Goal: Transaction & Acquisition: Book appointment/travel/reservation

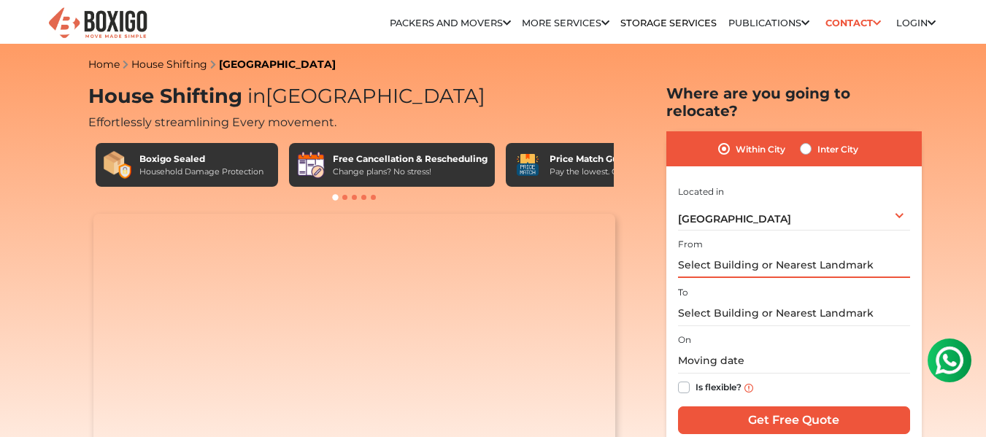
click at [813, 253] on input "text" at bounding box center [794, 266] width 232 height 26
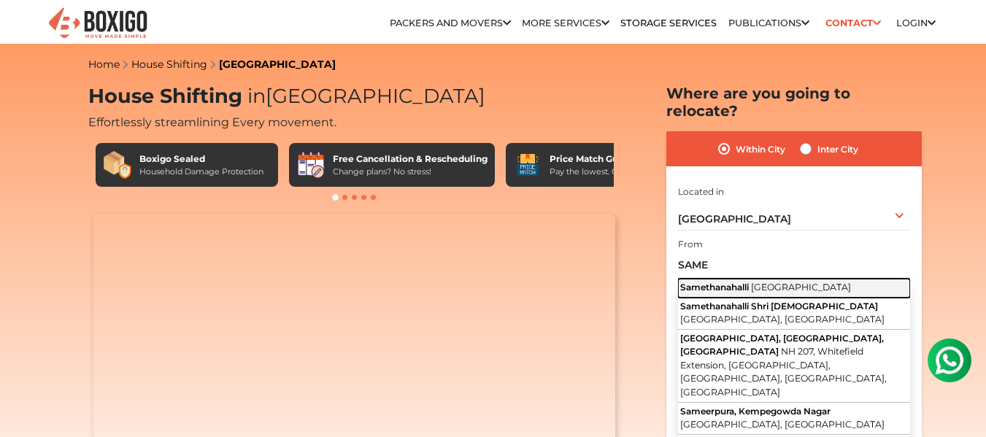
click at [754, 282] on span "[GEOGRAPHIC_DATA]" at bounding box center [801, 287] width 100 height 11
type input "Samethanahalli, [GEOGRAPHIC_DATA]"
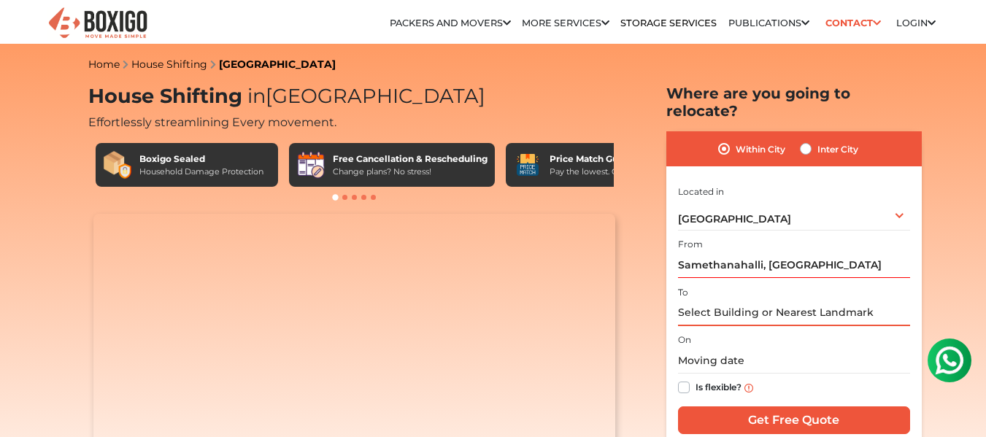
click at [736, 301] on input "text" at bounding box center [794, 314] width 232 height 26
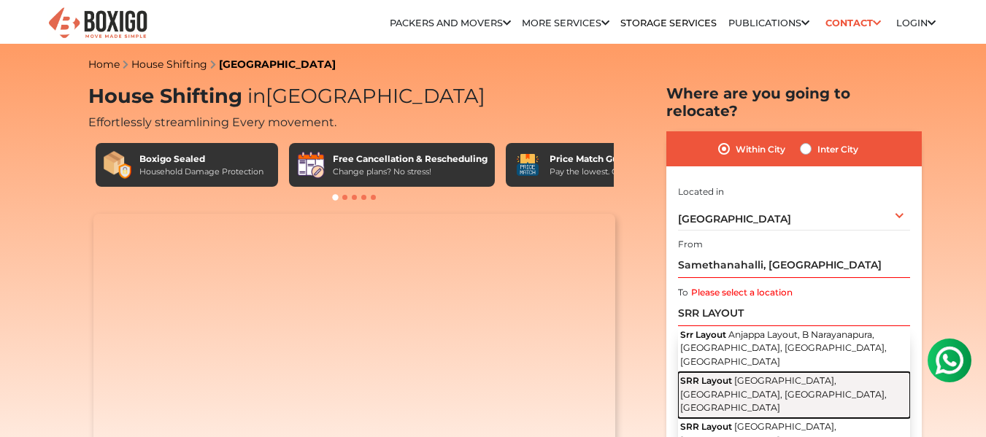
click at [750, 375] on span "[GEOGRAPHIC_DATA], [GEOGRAPHIC_DATA], [GEOGRAPHIC_DATA], [GEOGRAPHIC_DATA]" at bounding box center [783, 394] width 207 height 38
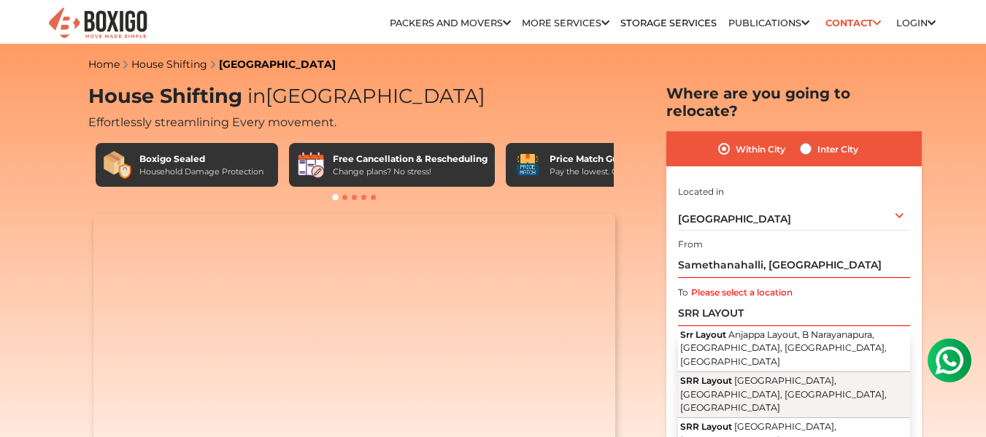
type input "SRR Layout, [GEOGRAPHIC_DATA], [GEOGRAPHIC_DATA], [GEOGRAPHIC_DATA], [GEOGRAPHI…"
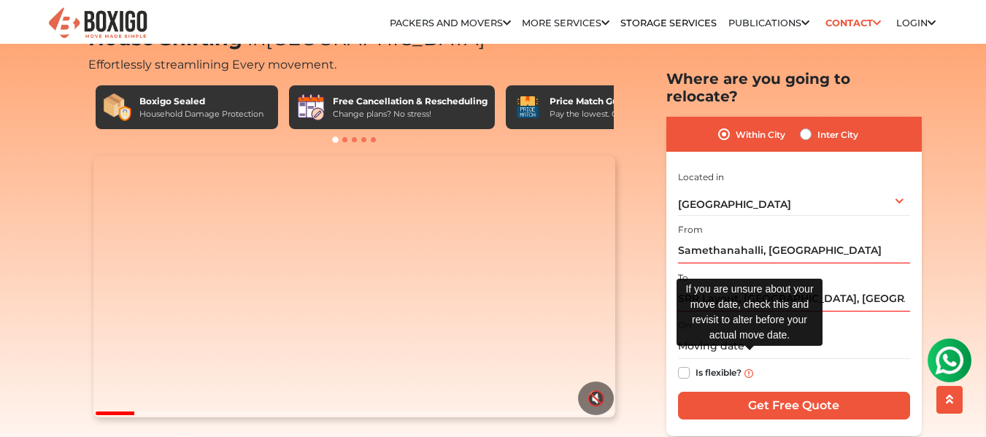
scroll to position [58, 0]
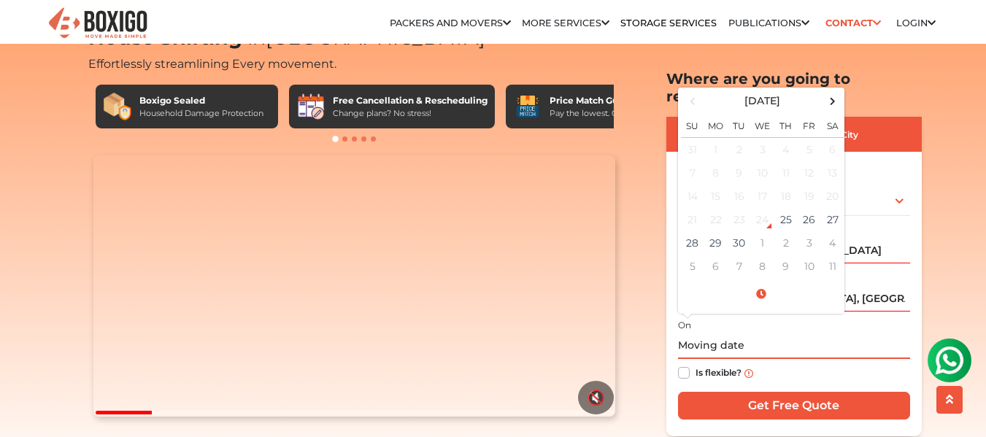
click at [834, 334] on input "text" at bounding box center [794, 347] width 232 height 26
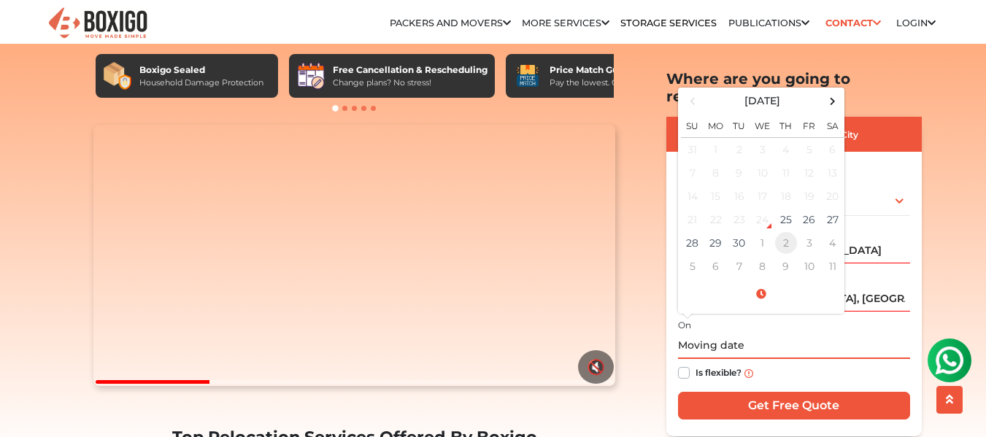
scroll to position [90, 0]
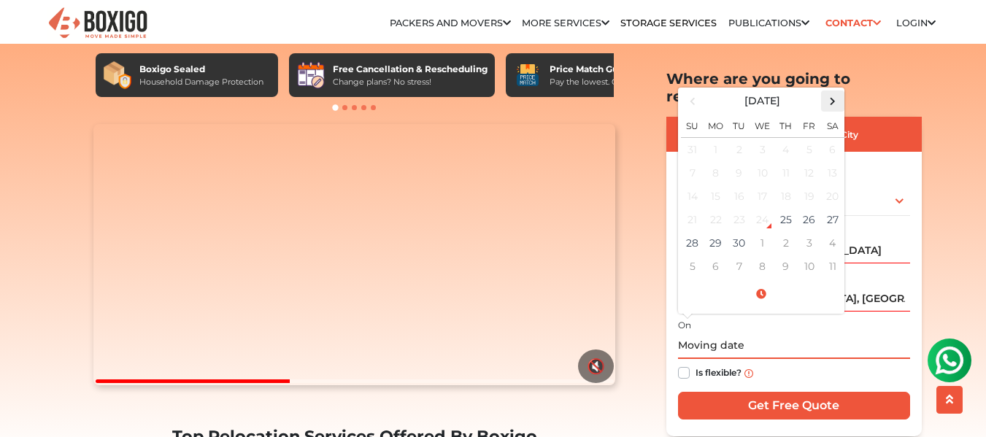
click at [832, 91] on span at bounding box center [833, 101] width 20 height 20
click at [806, 231] on td "31" at bounding box center [809, 242] width 23 height 23
type input "[DATE] 12:00 AM"
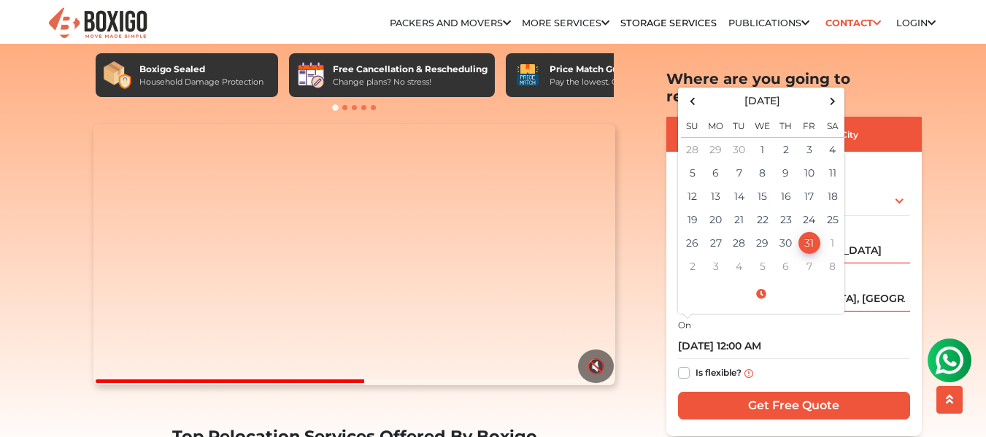
click at [780, 359] on div "Is flexible?" at bounding box center [794, 373] width 232 height 28
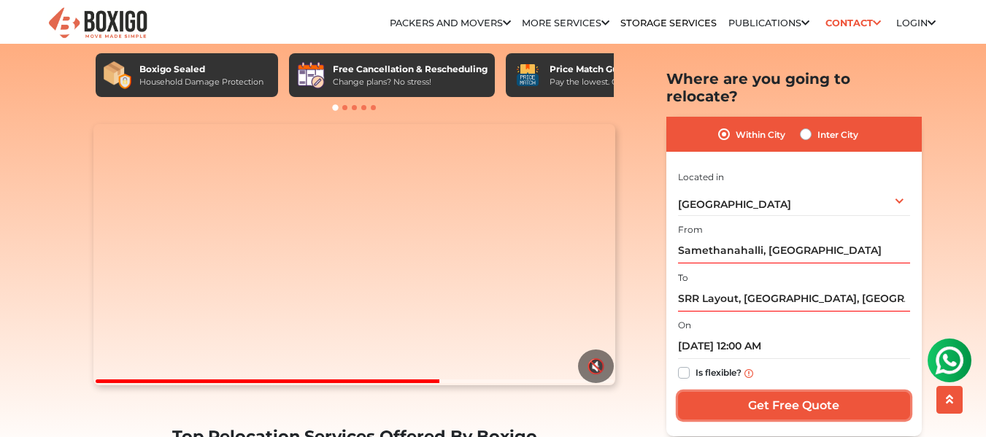
click at [781, 392] on input "Get Free Quote" at bounding box center [794, 406] width 232 height 28
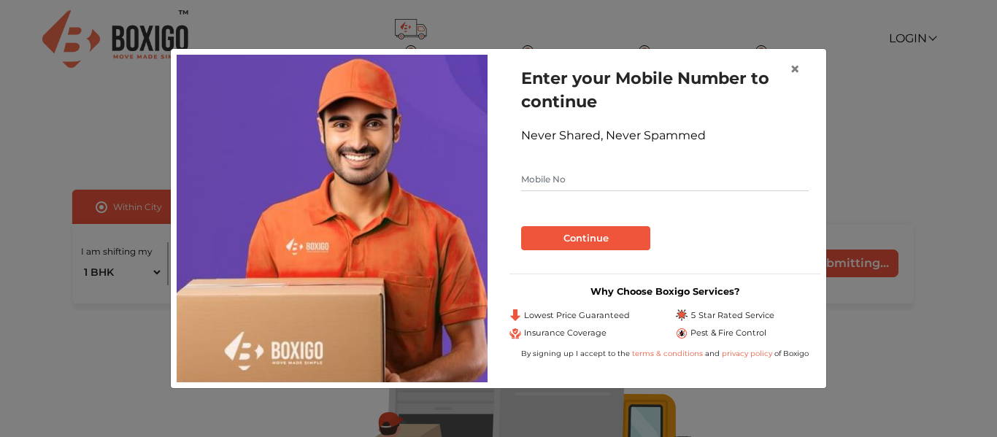
click at [614, 176] on input "text" at bounding box center [665, 179] width 288 height 23
click at [614, 175] on input "9" at bounding box center [665, 179] width 288 height 23
type input "9"
type input "8147868232"
click at [580, 231] on button "Continue" at bounding box center [585, 238] width 129 height 25
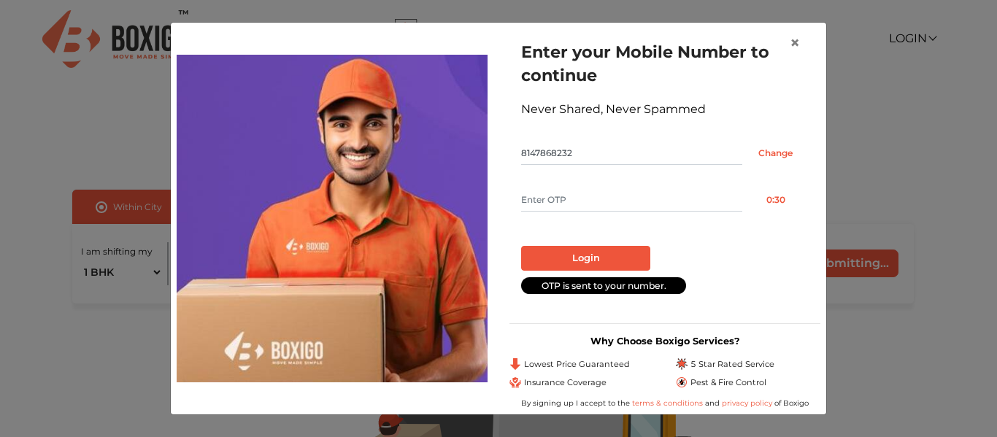
click at [595, 199] on input "text" at bounding box center [631, 199] width 221 height 23
type input "2876"
click at [572, 258] on button "Login" at bounding box center [585, 258] width 129 height 25
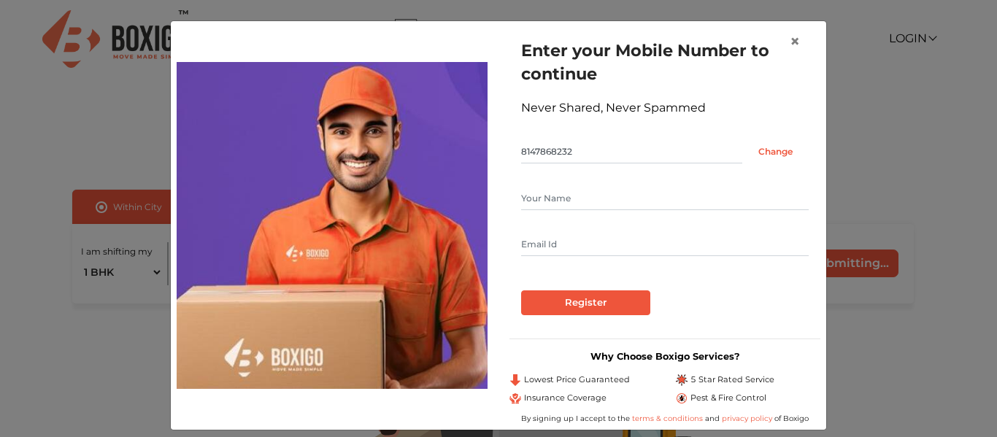
click at [601, 194] on input "text" at bounding box center [665, 198] width 288 height 23
type input "b"
type input "v"
type input "Vishal"
click at [559, 246] on input "Vishalkalhutkar66@gmail.com" at bounding box center [665, 244] width 288 height 23
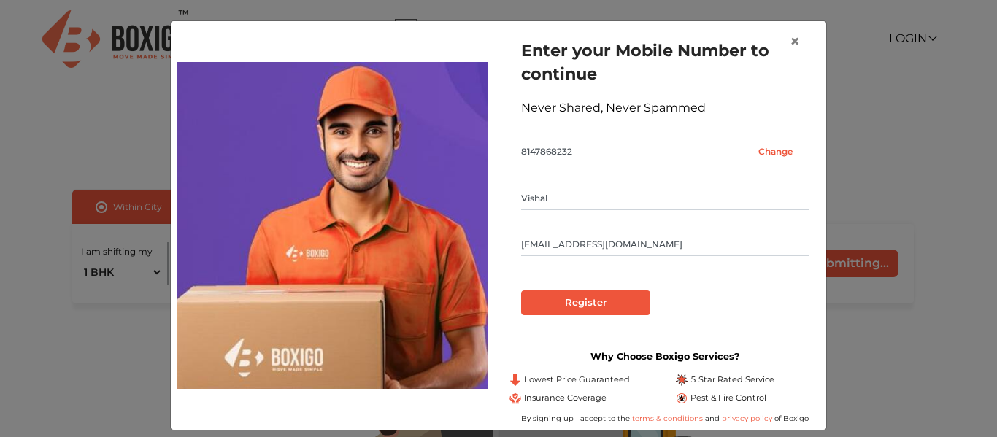
type input "Vishalkalgutkar66@gmail.com"
click at [564, 299] on input "Register" at bounding box center [585, 303] width 129 height 25
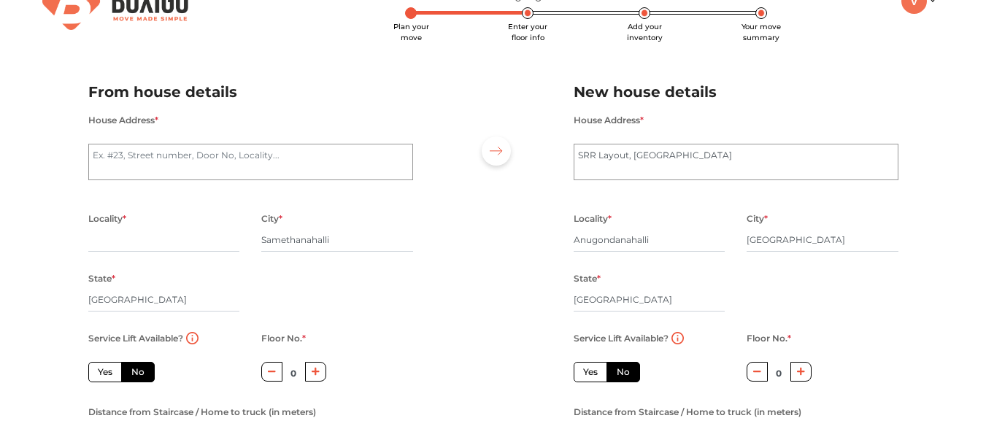
scroll to position [37, 0]
click at [239, 159] on textarea "House Address *" at bounding box center [250, 163] width 325 height 37
click at [284, 155] on textarea "Building No 6 Narayana residency Samethanahalli" at bounding box center [250, 163] width 325 height 37
type textarea "Building No 6 Narayana residency Samethanahalli"
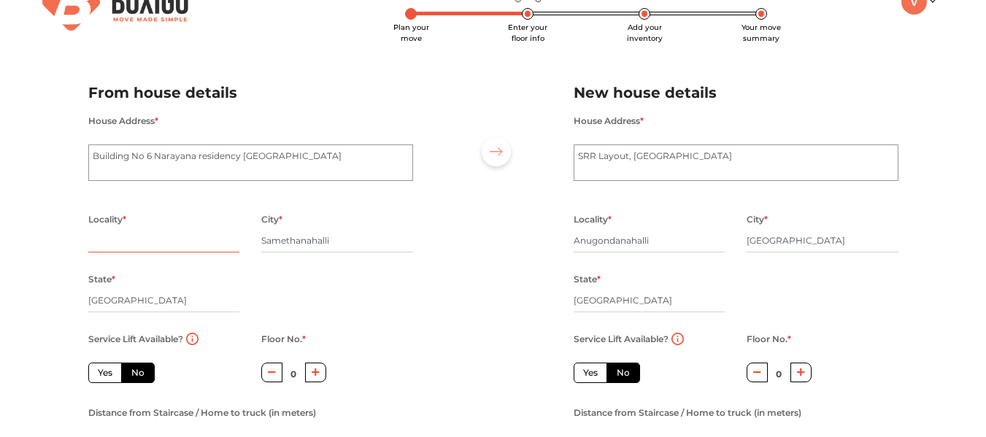
click at [163, 240] on input "text" at bounding box center [164, 240] width 152 height 23
paste input "Samethanahalli"
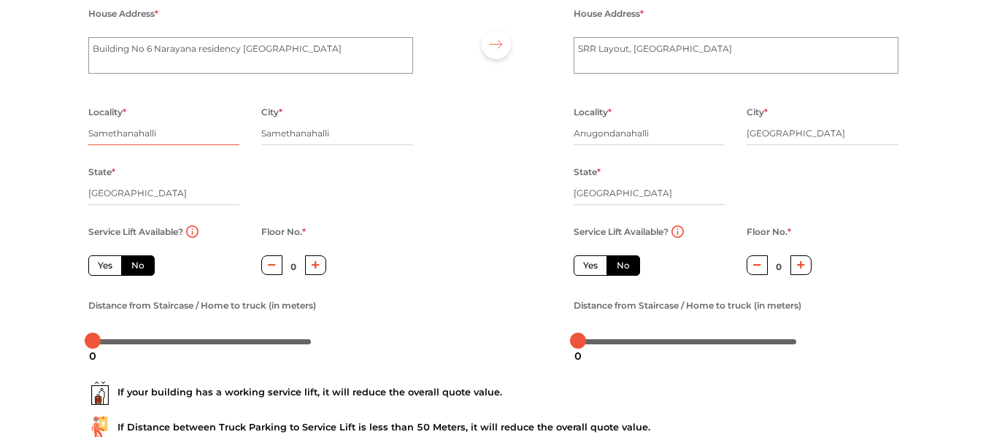
scroll to position [148, 0]
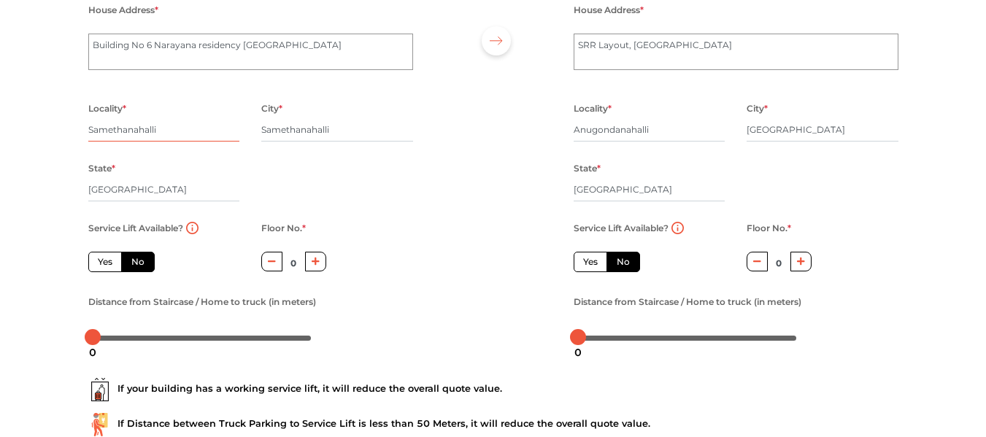
type input "Samethanahalli"
click at [108, 261] on label "Yes" at bounding box center [105, 262] width 34 height 20
click at [107, 261] on input "Yes" at bounding box center [102, 260] width 9 height 9
radio input "true"
click at [131, 259] on label "No" at bounding box center [138, 262] width 34 height 20
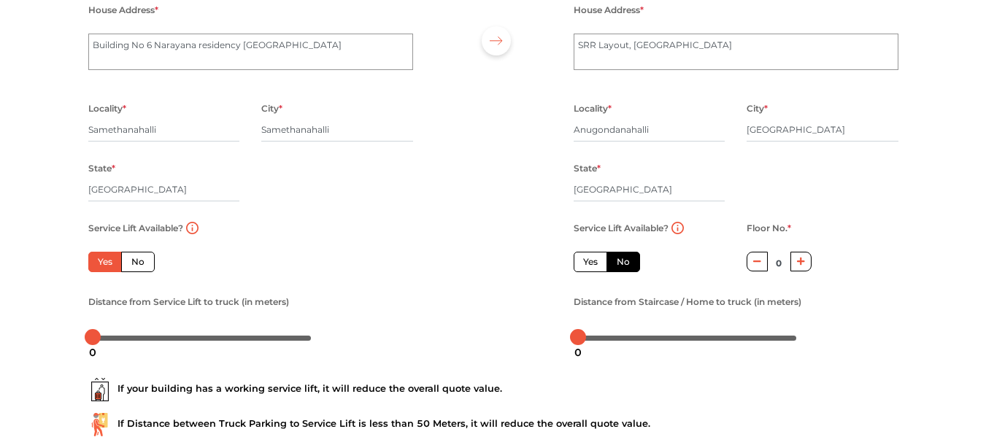
click at [131, 259] on input "No" at bounding box center [135, 260] width 9 height 9
radio input "true"
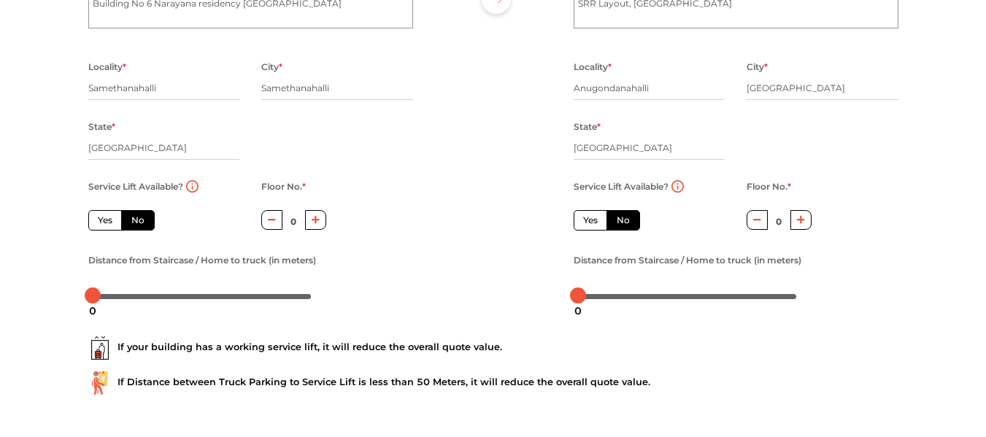
scroll to position [193, 0]
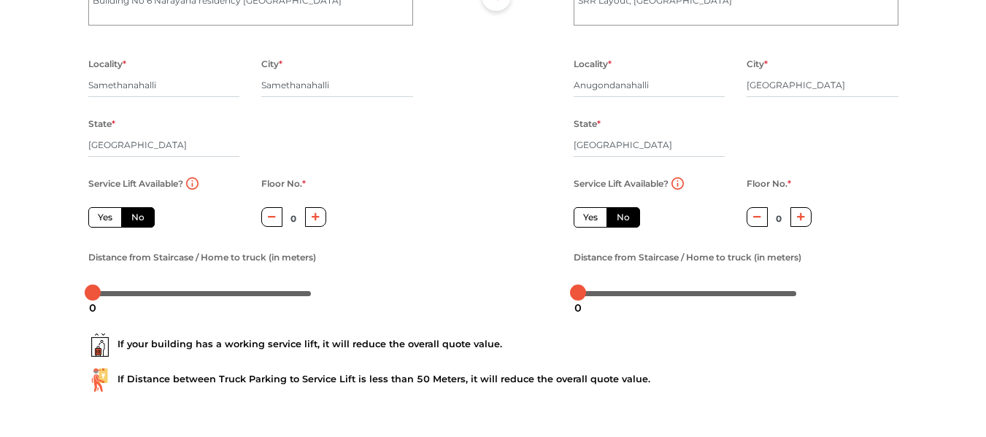
click at [323, 210] on button "button" at bounding box center [315, 217] width 21 height 20
type input "3"
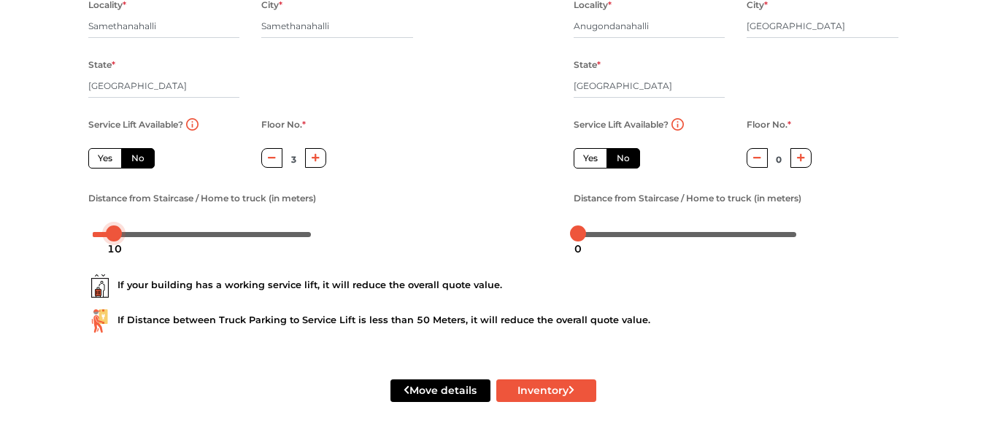
drag, startPoint x: 93, startPoint y: 233, endPoint x: 115, endPoint y: 234, distance: 21.2
click at [115, 234] on div at bounding box center [114, 234] width 16 height 16
click at [239, 291] on div "If your building has a working service lift, it will reduce the overall quote v…" at bounding box center [493, 286] width 810 height 23
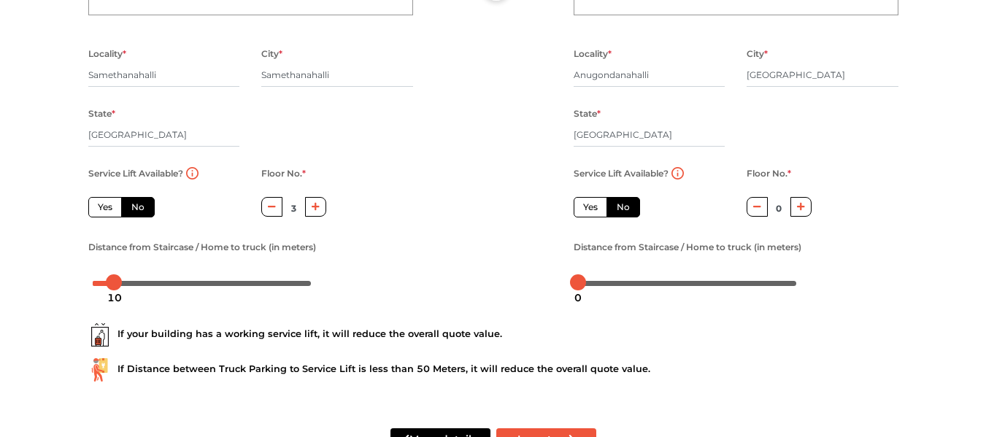
scroll to position [204, 0]
click at [626, 204] on label "No" at bounding box center [624, 206] width 34 height 20
click at [626, 204] on input "No" at bounding box center [621, 204] width 9 height 9
drag, startPoint x: 626, startPoint y: 204, endPoint x: 599, endPoint y: 210, distance: 27.5
click at [599, 210] on div "Yes No" at bounding box center [607, 206] width 66 height 20
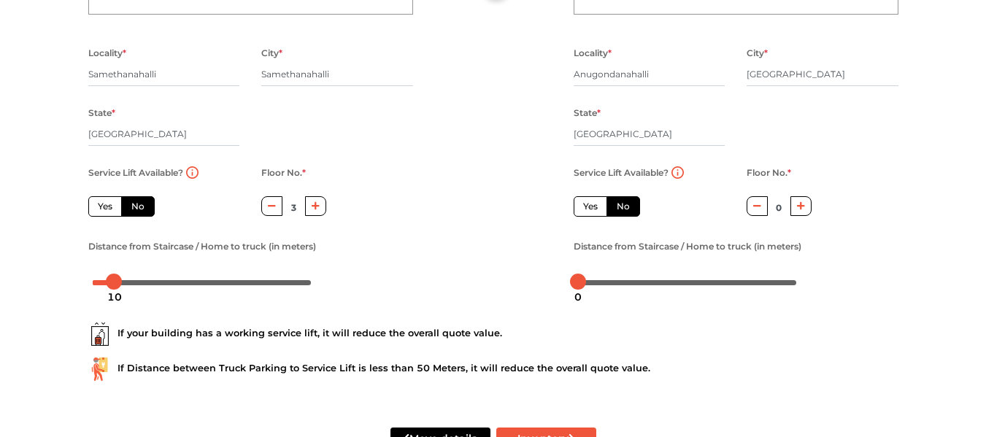
click at [599, 210] on label "Yes" at bounding box center [591, 206] width 34 height 20
click at [593, 210] on input "Yes" at bounding box center [587, 204] width 9 height 9
radio input "true"
click at [601, 207] on label "Yes" at bounding box center [591, 206] width 34 height 20
click at [593, 207] on input "Yes" at bounding box center [587, 204] width 9 height 9
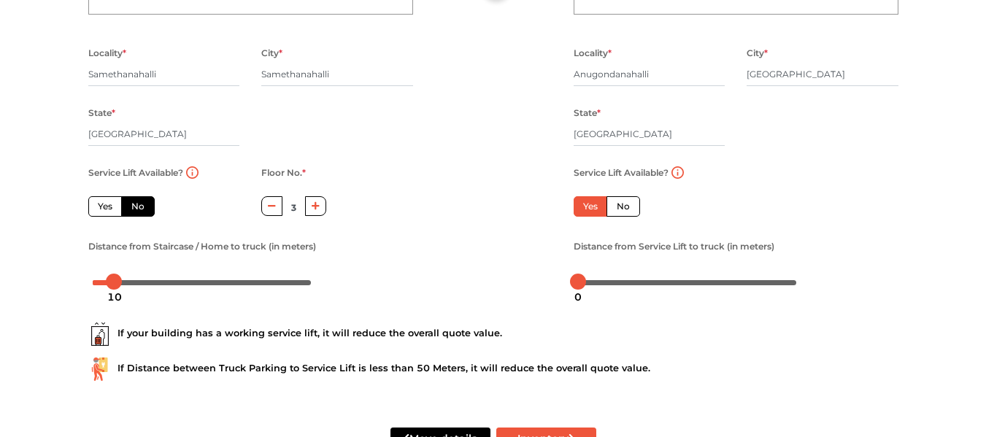
click at [632, 204] on label "No" at bounding box center [624, 206] width 34 height 20
click at [626, 204] on input "No" at bounding box center [621, 204] width 9 height 9
radio input "true"
click at [802, 204] on icon "button" at bounding box center [801, 205] width 8 height 9
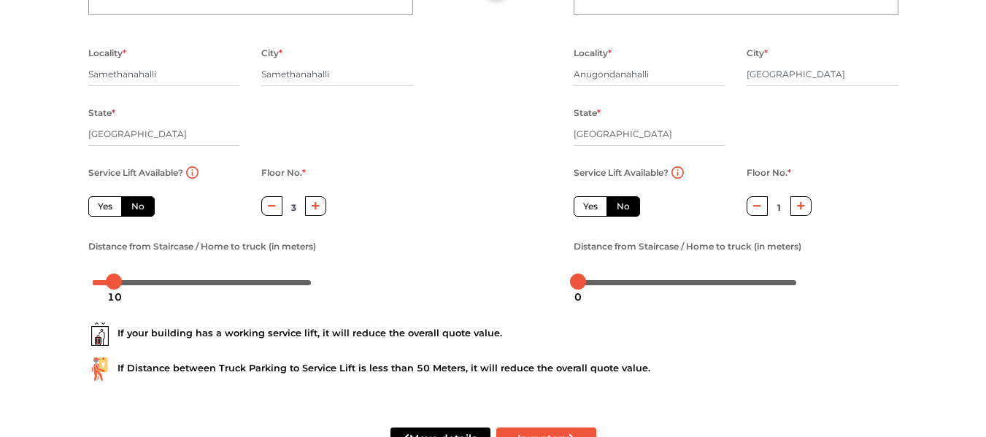
click at [802, 204] on icon "button" at bounding box center [801, 205] width 8 height 9
type input "3"
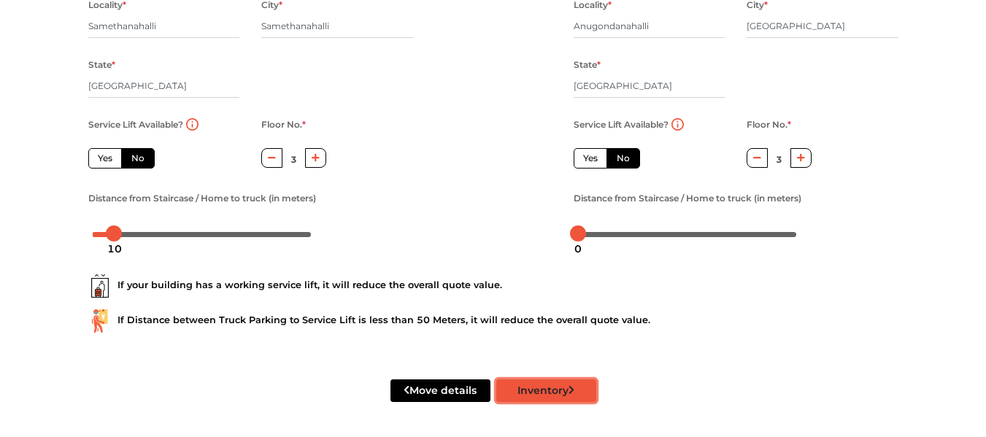
click at [521, 387] on button "Inventory" at bounding box center [546, 391] width 100 height 23
radio input "true"
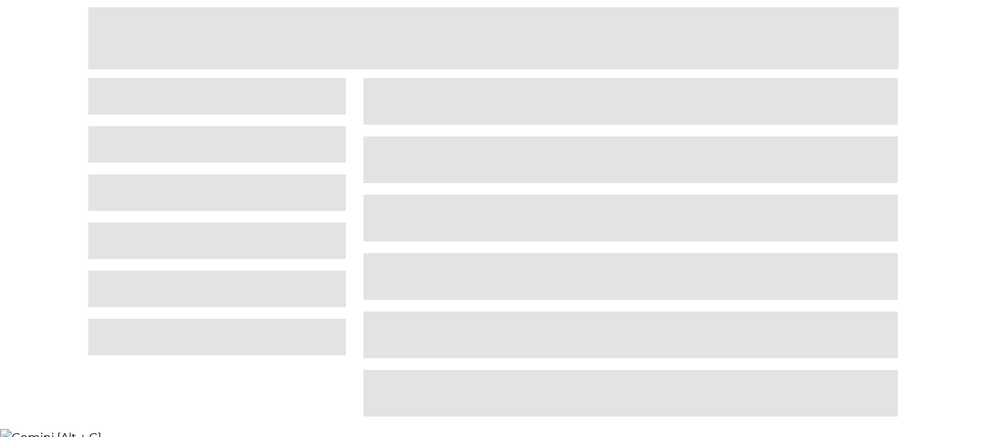
scroll to position [62, 0]
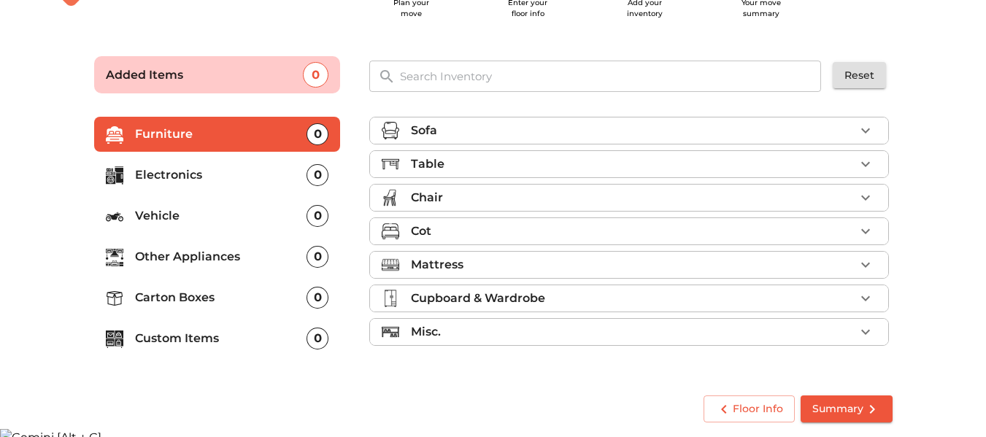
click at [430, 131] on p "Sofa" at bounding box center [424, 131] width 26 height 18
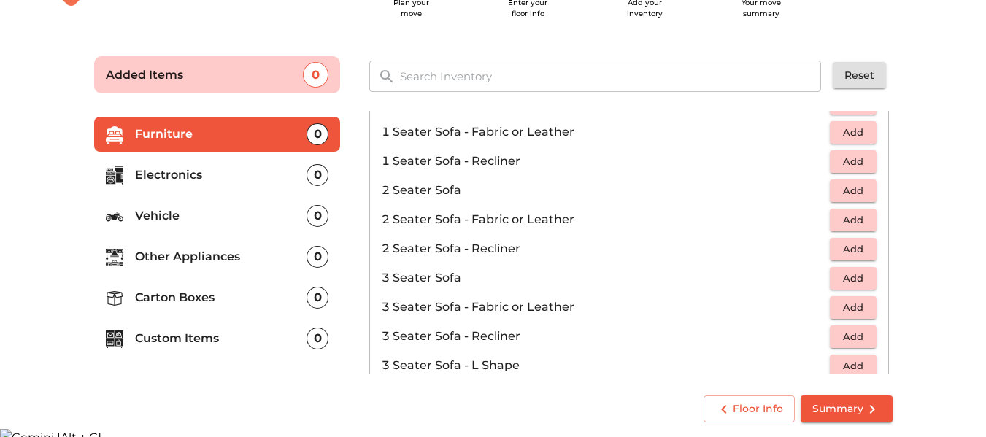
scroll to position [66, 0]
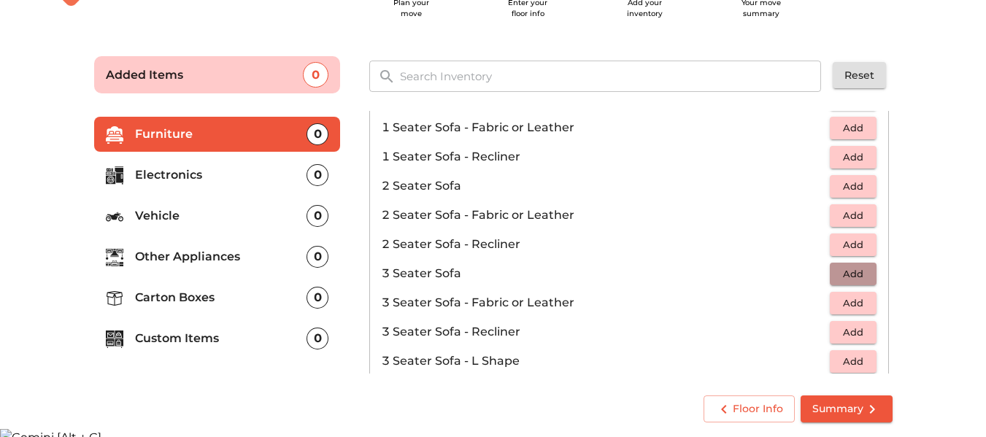
click at [851, 274] on span "Add" at bounding box center [853, 274] width 32 height 17
click at [239, 169] on p "Electronics" at bounding box center [221, 175] width 172 height 18
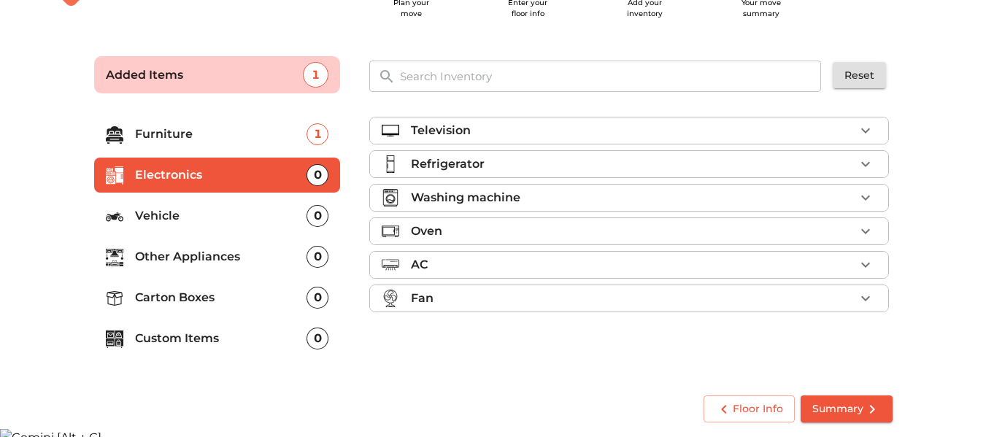
click at [664, 136] on div "Television" at bounding box center [633, 131] width 444 height 18
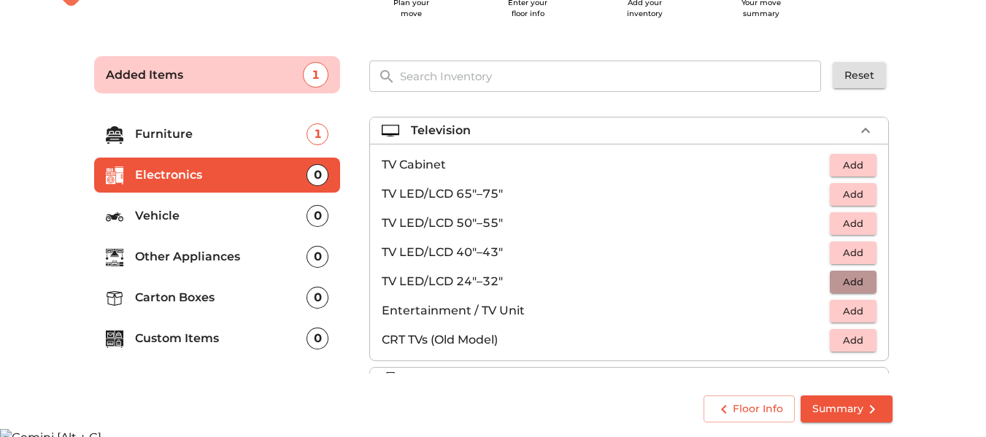
click at [845, 282] on span "Add" at bounding box center [853, 282] width 32 height 17
click at [857, 131] on icon "button" at bounding box center [866, 131] width 18 height 18
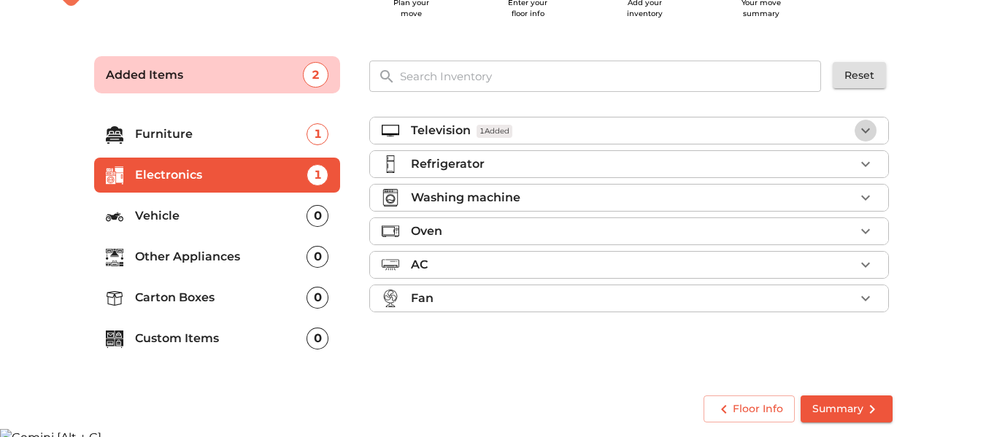
click at [864, 141] on button "button" at bounding box center [866, 131] width 22 height 22
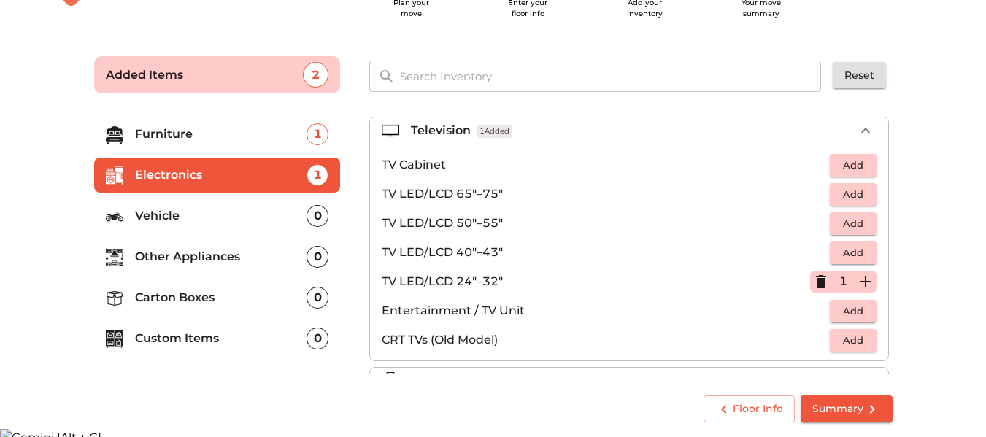
click at [817, 283] on icon "button" at bounding box center [821, 281] width 10 height 13
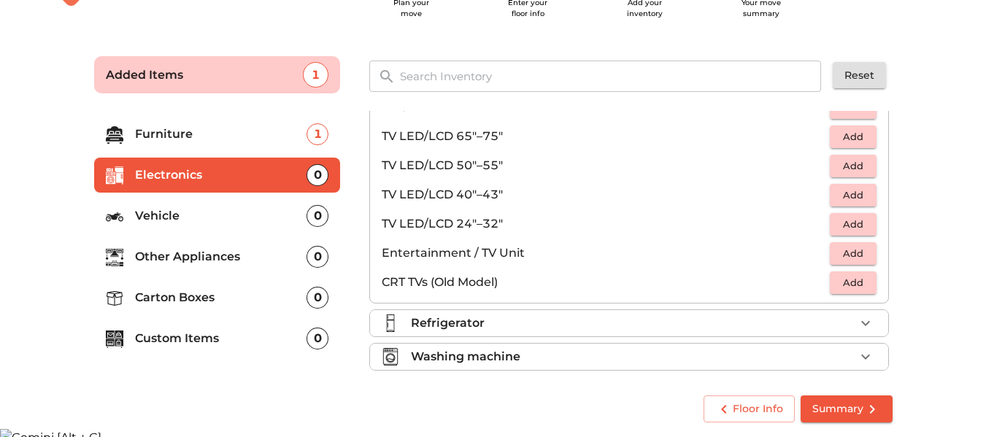
scroll to position [59, 0]
click at [847, 196] on span "Add" at bounding box center [853, 193] width 32 height 17
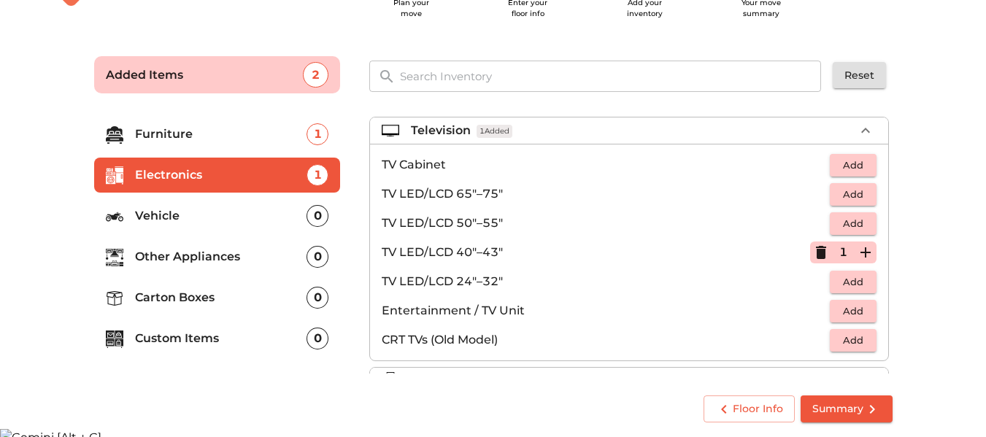
click at [869, 131] on button "button" at bounding box center [866, 131] width 22 height 22
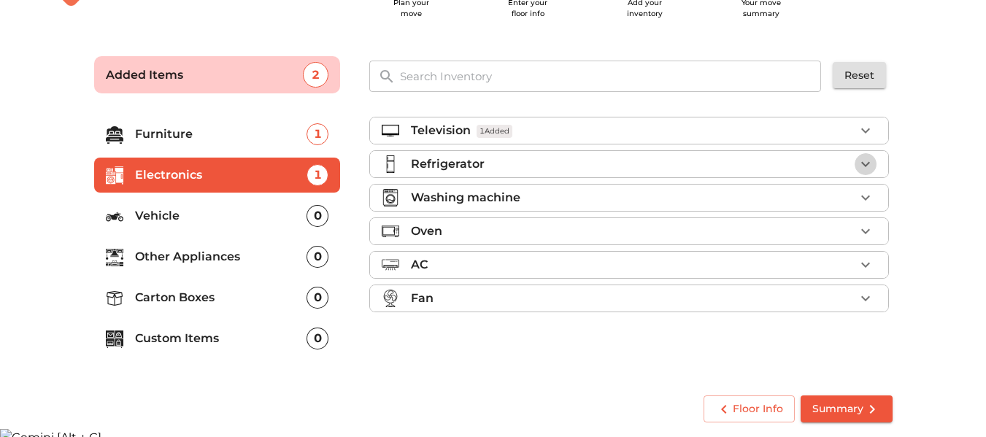
click at [867, 166] on icon "button" at bounding box center [866, 165] width 18 height 18
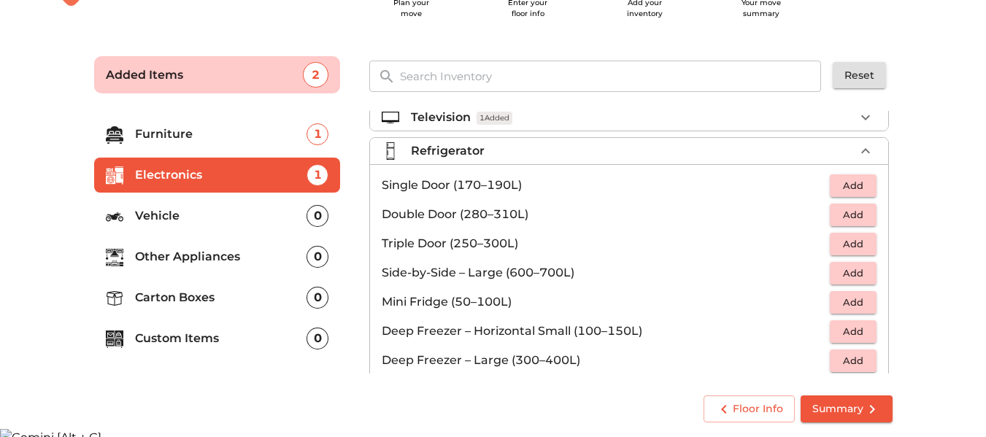
scroll to position [12, 0]
click at [849, 187] on span "Add" at bounding box center [853, 186] width 32 height 17
click at [864, 146] on icon "button" at bounding box center [866, 152] width 18 height 18
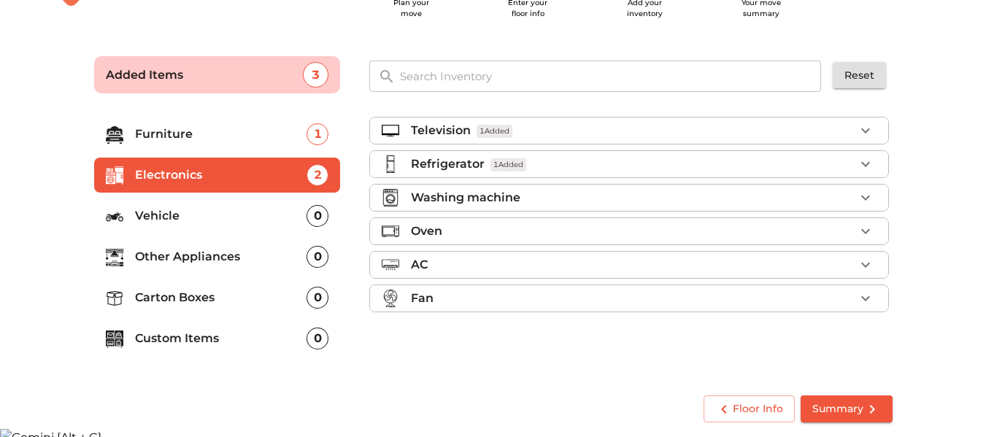
scroll to position [0, 0]
click at [865, 232] on icon "button" at bounding box center [865, 231] width 9 height 5
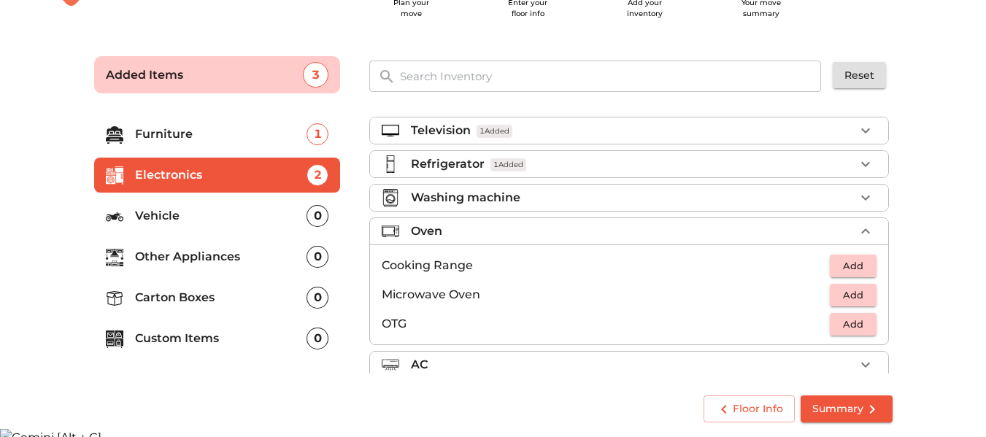
click at [858, 331] on span "Add" at bounding box center [853, 324] width 32 height 17
click at [863, 230] on icon "button" at bounding box center [866, 232] width 18 height 18
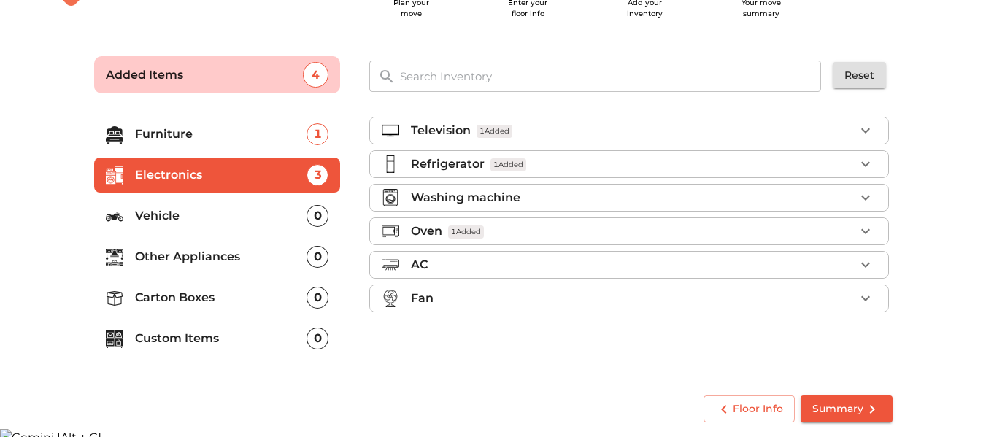
click at [317, 260] on div "0" at bounding box center [318, 257] width 22 height 22
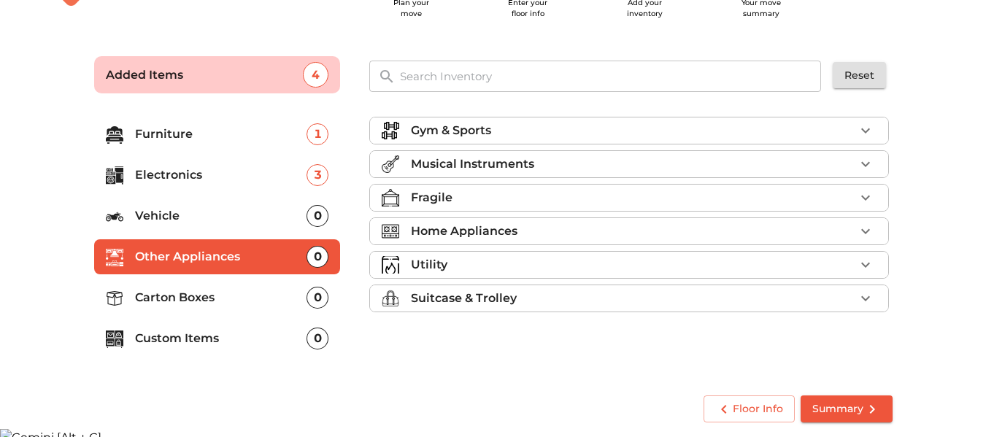
click at [548, 229] on div "Home Appliances" at bounding box center [633, 232] width 444 height 18
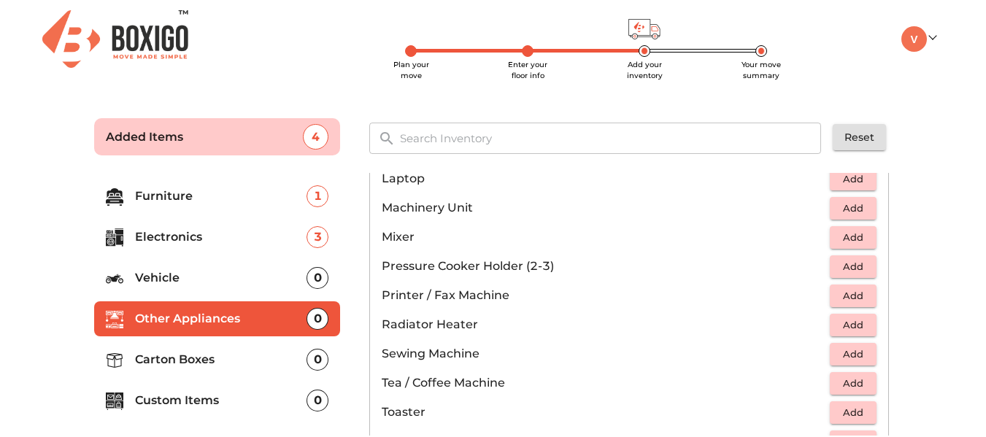
scroll to position [62, 0]
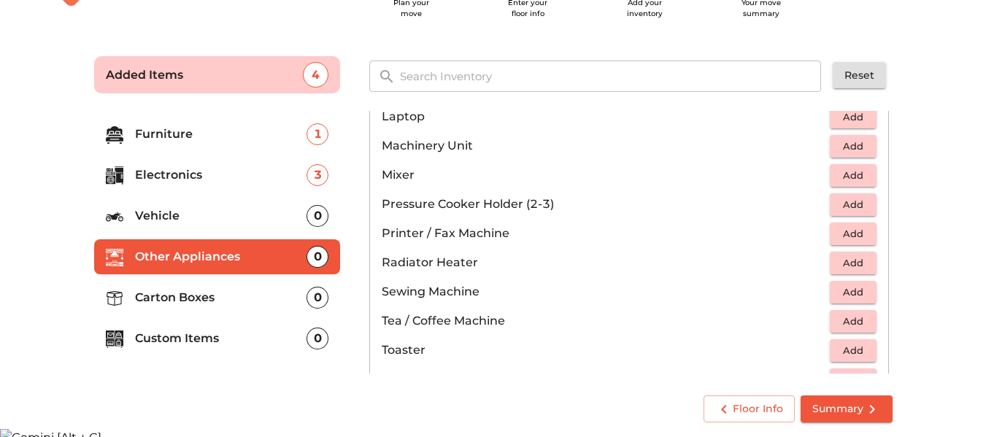
click at [272, 294] on p "Carton Boxes" at bounding box center [221, 298] width 172 height 18
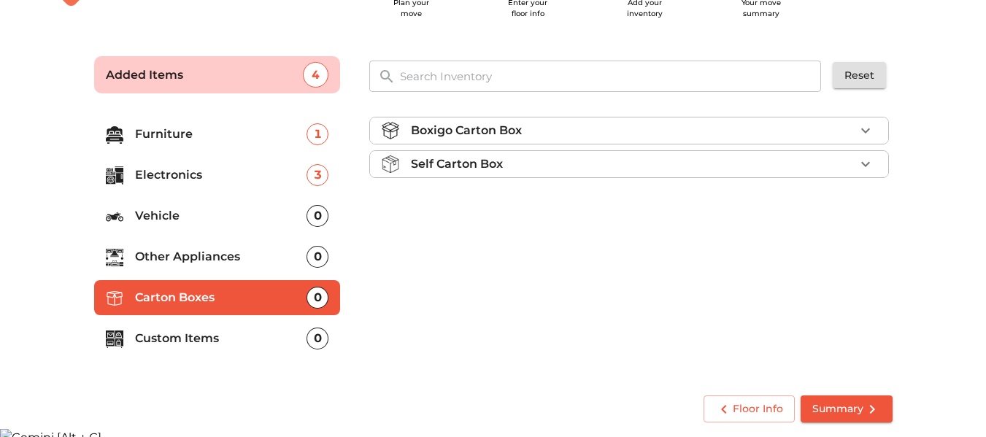
scroll to position [0, 0]
click at [869, 131] on icon "button" at bounding box center [866, 131] width 18 height 18
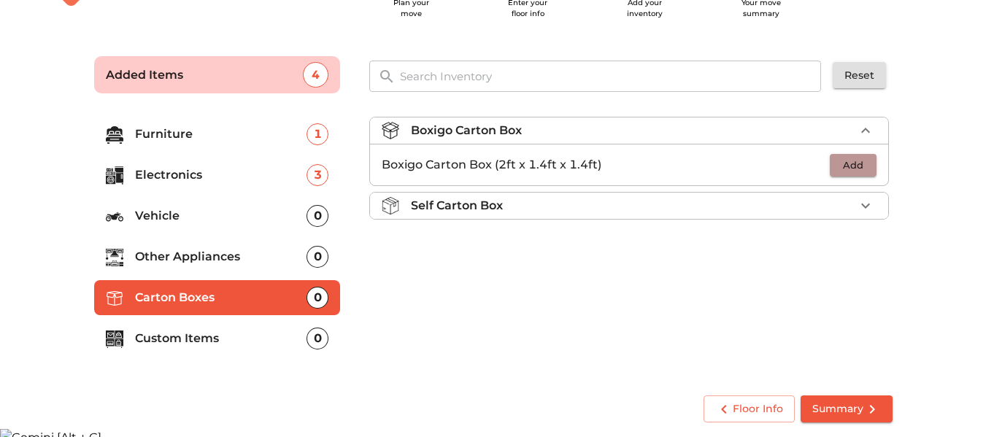
click at [850, 167] on span "Add" at bounding box center [853, 165] width 32 height 17
click at [850, 167] on div "1" at bounding box center [843, 165] width 66 height 22
click at [861, 164] on icon "button" at bounding box center [866, 165] width 18 height 18
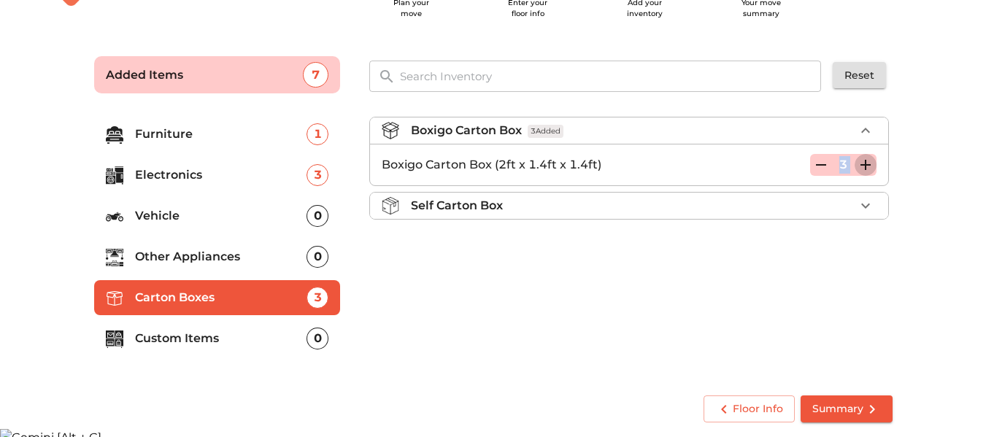
click at [861, 164] on icon "button" at bounding box center [866, 165] width 18 height 18
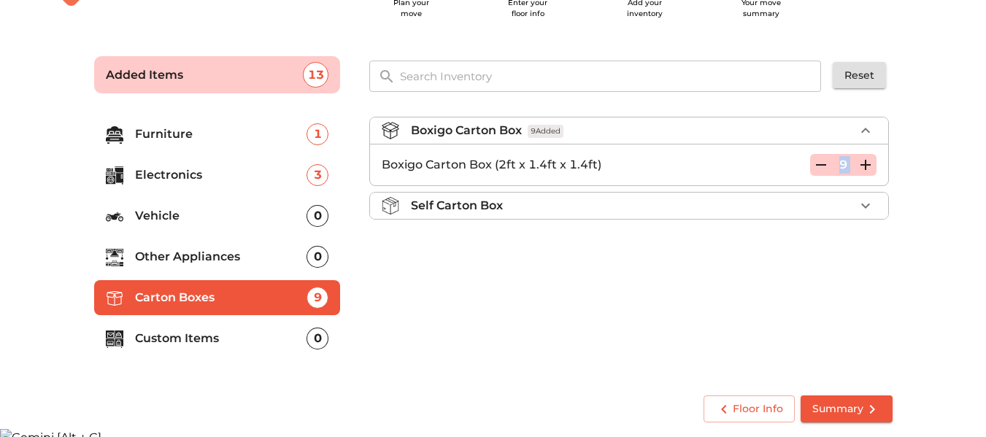
click at [861, 164] on icon "button" at bounding box center [866, 165] width 18 height 18
click at [864, 414] on icon "submit" at bounding box center [873, 410] width 18 height 18
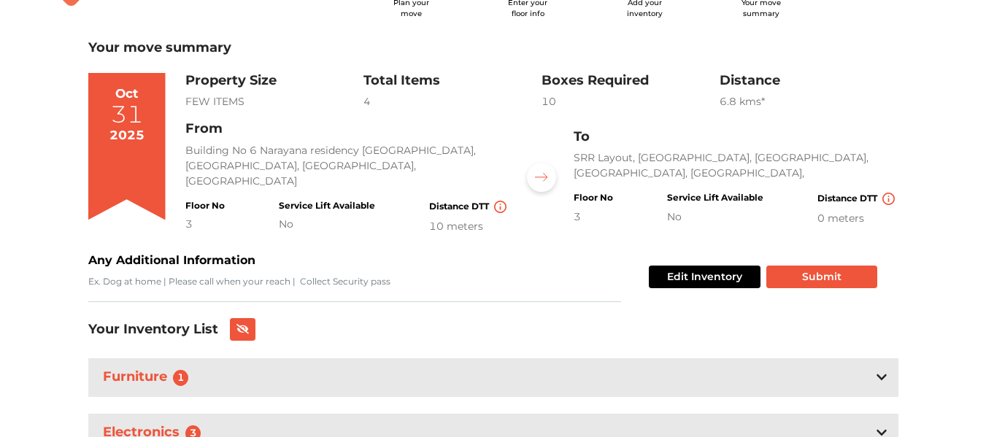
scroll to position [183, 0]
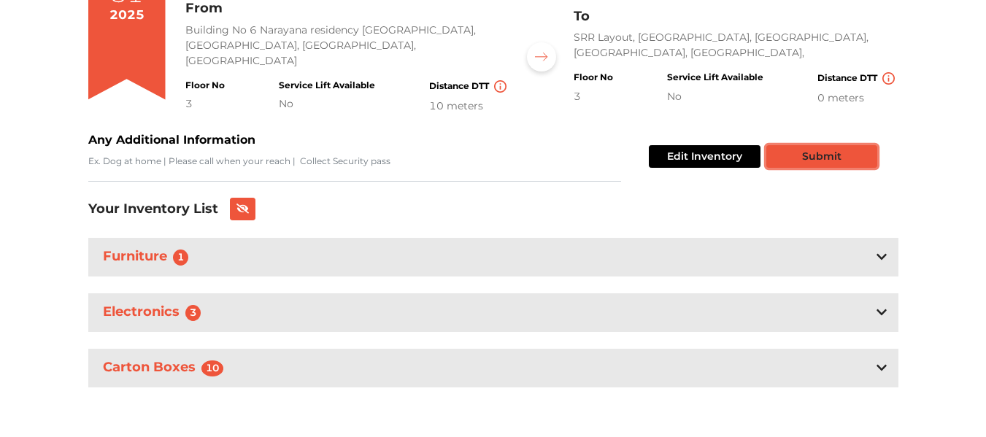
click at [842, 157] on button "Submit" at bounding box center [822, 156] width 111 height 23
